Goal: Task Accomplishment & Management: Manage account settings

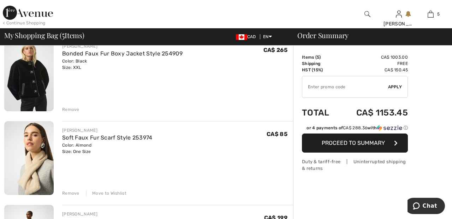
scroll to position [69, 0]
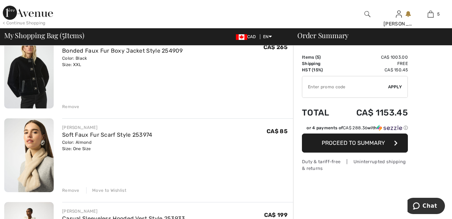
click at [74, 106] on div "Remove" at bounding box center [70, 107] width 17 height 6
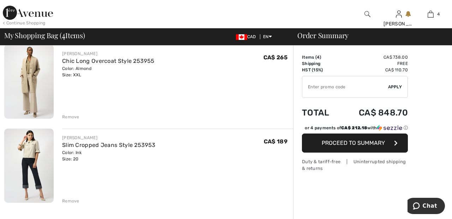
scroll to position [233, 0]
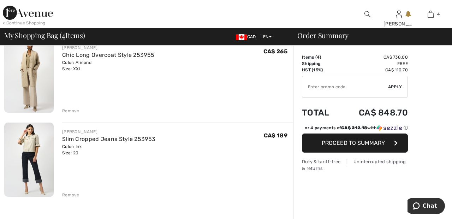
click at [72, 198] on div "Remove" at bounding box center [70, 195] width 17 height 6
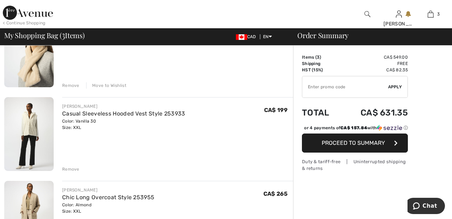
scroll to position [91, 0]
click at [74, 169] on div "Remove" at bounding box center [70, 169] width 17 height 6
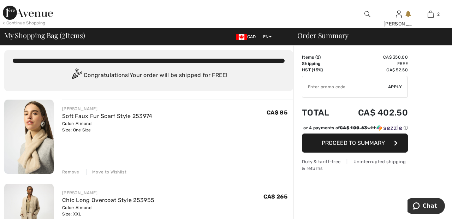
scroll to position [0, 0]
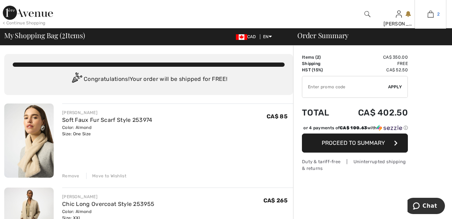
click at [434, 15] on link "2" at bounding box center [430, 14] width 31 height 8
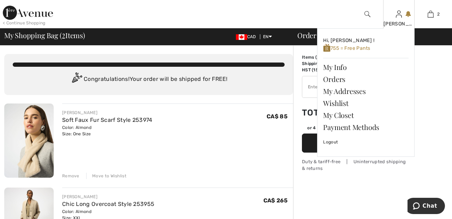
click at [397, 23] on div "[PERSON_NAME]" at bounding box center [399, 23] width 31 height 7
click at [346, 80] on link "Orders" at bounding box center [366, 79] width 86 height 12
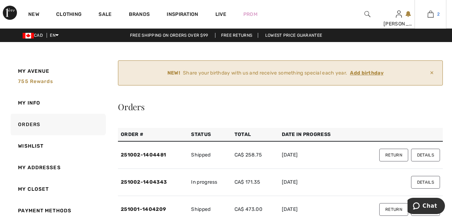
click at [436, 17] on link "2" at bounding box center [430, 14] width 31 height 8
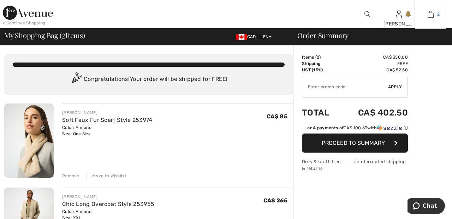
click at [439, 14] on span "2" at bounding box center [439, 14] width 2 height 6
